Goal: Transaction & Acquisition: Purchase product/service

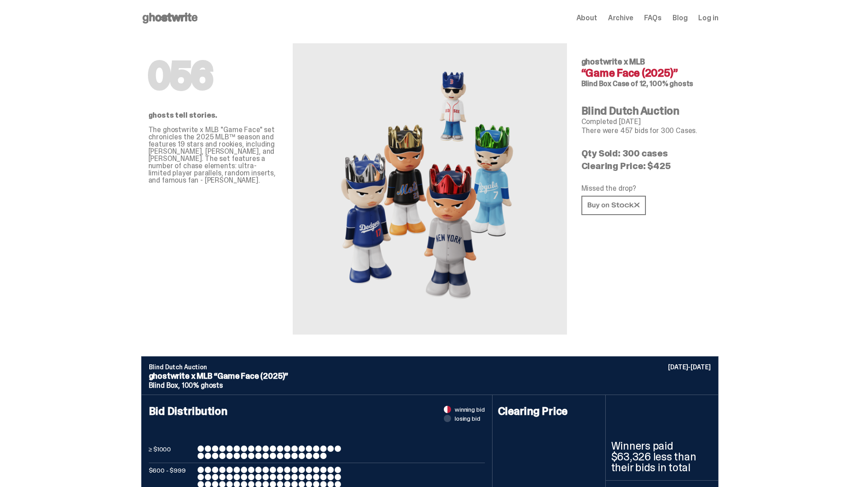
scroll to position [439, 0]
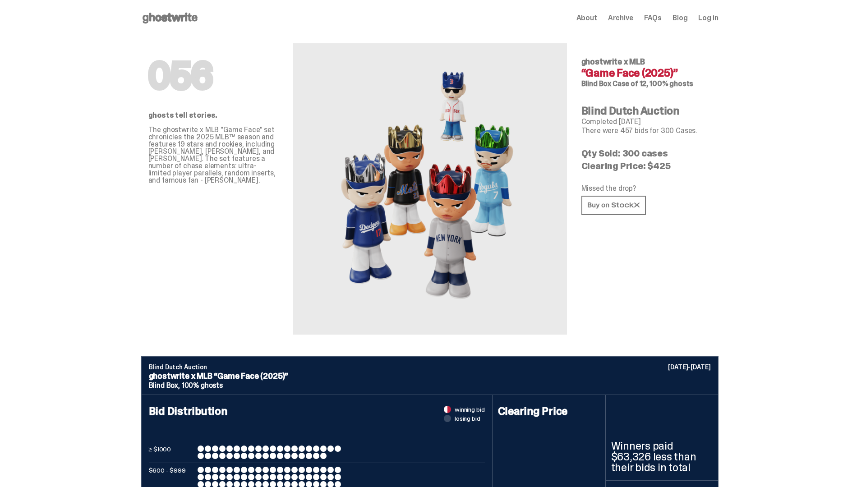
scroll to position [2978, 0]
